Goal: Information Seeking & Learning: Learn about a topic

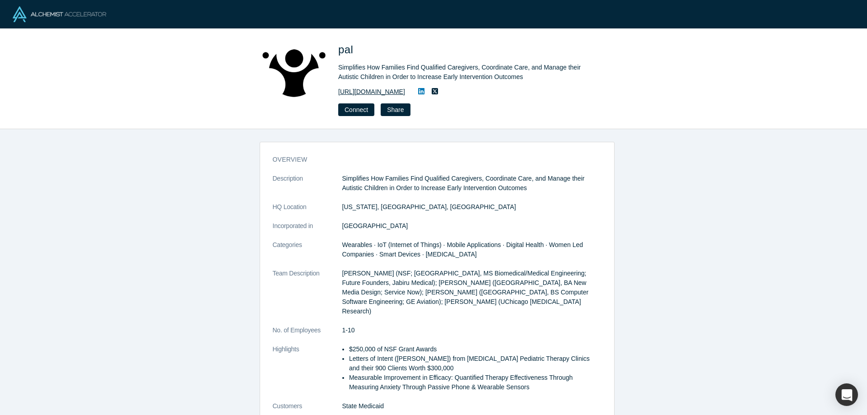
click at [384, 94] on link "[URL][DOMAIN_NAME]" at bounding box center [371, 91] width 67 height 9
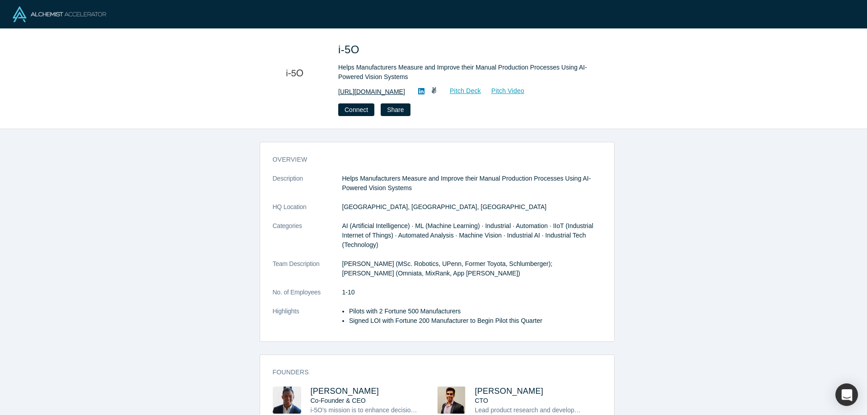
click at [361, 92] on link "https://ifiveo.com/" at bounding box center [371, 91] width 67 height 9
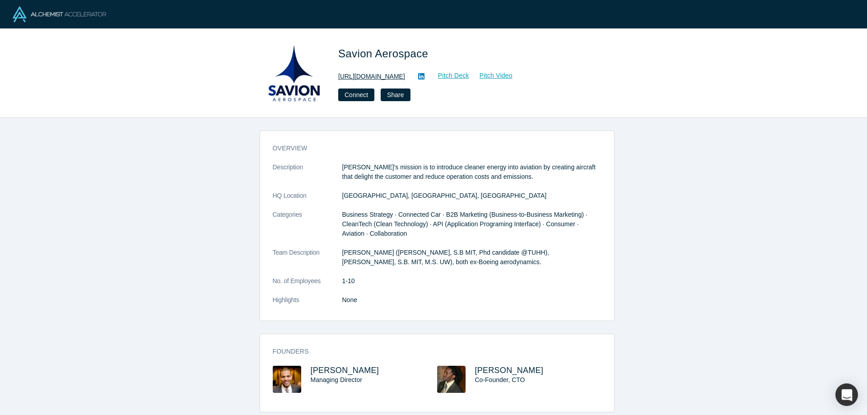
click at [375, 78] on link "http://www.savionaerospace.com" at bounding box center [371, 76] width 67 height 9
